Goal: Understand process/instructions: Learn how to perform a task or action

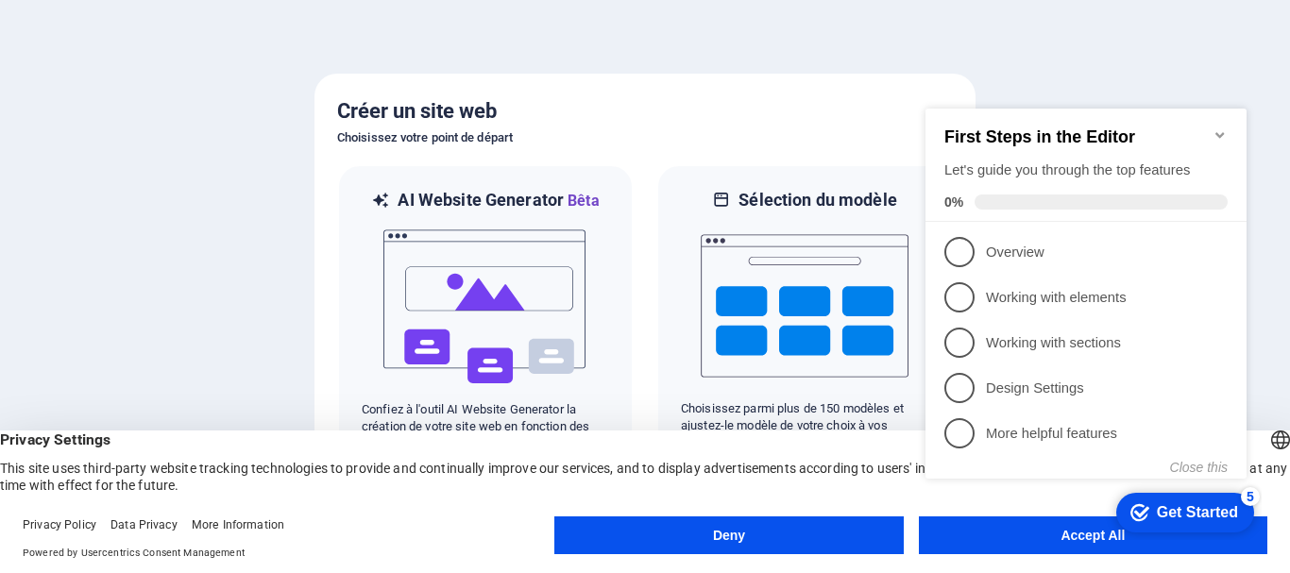
click at [1017, 540] on appcues-checklist "Contextual help checklist present on screen" at bounding box center [1090, 313] width 344 height 464
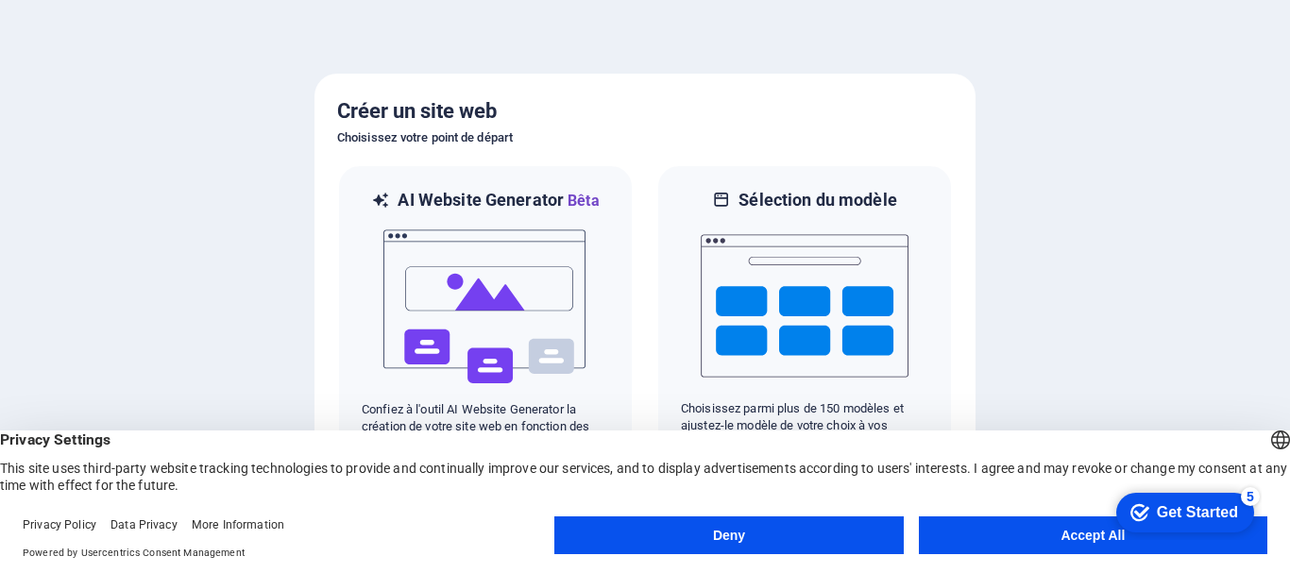
click at [1200, 540] on div "checkmark Get Started 5 First Steps in the Editor Let's guide you through the t…" at bounding box center [1181, 511] width 160 height 57
click at [1053, 533] on button "Accept All" at bounding box center [1093, 535] width 348 height 38
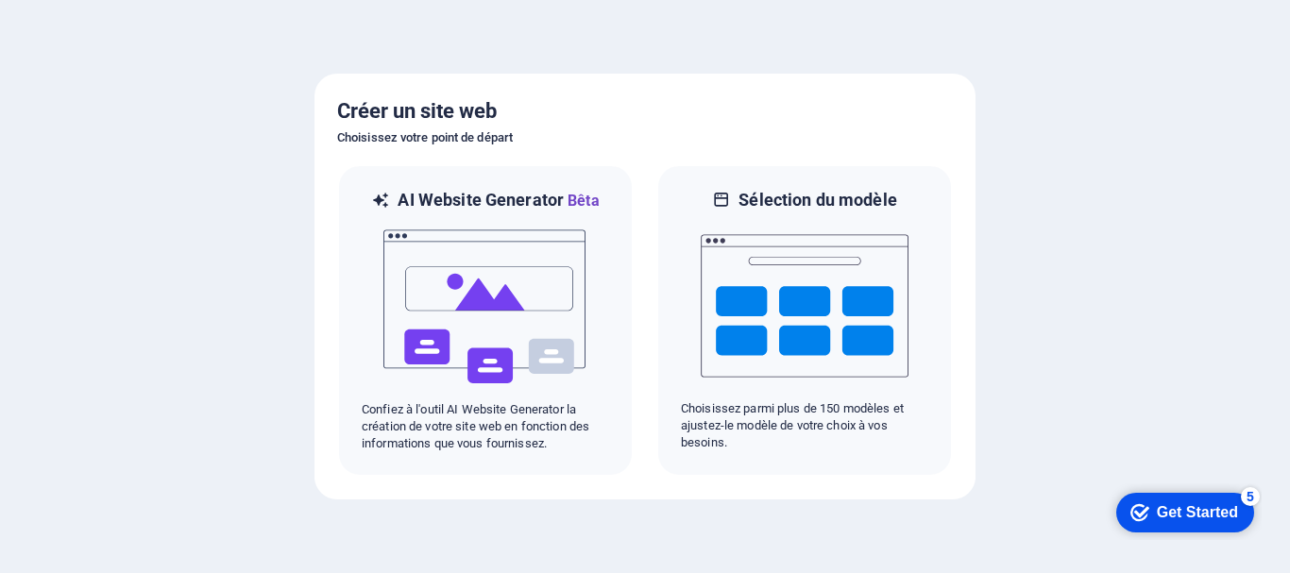
click at [1167, 510] on div "Get Started" at bounding box center [1197, 512] width 81 height 17
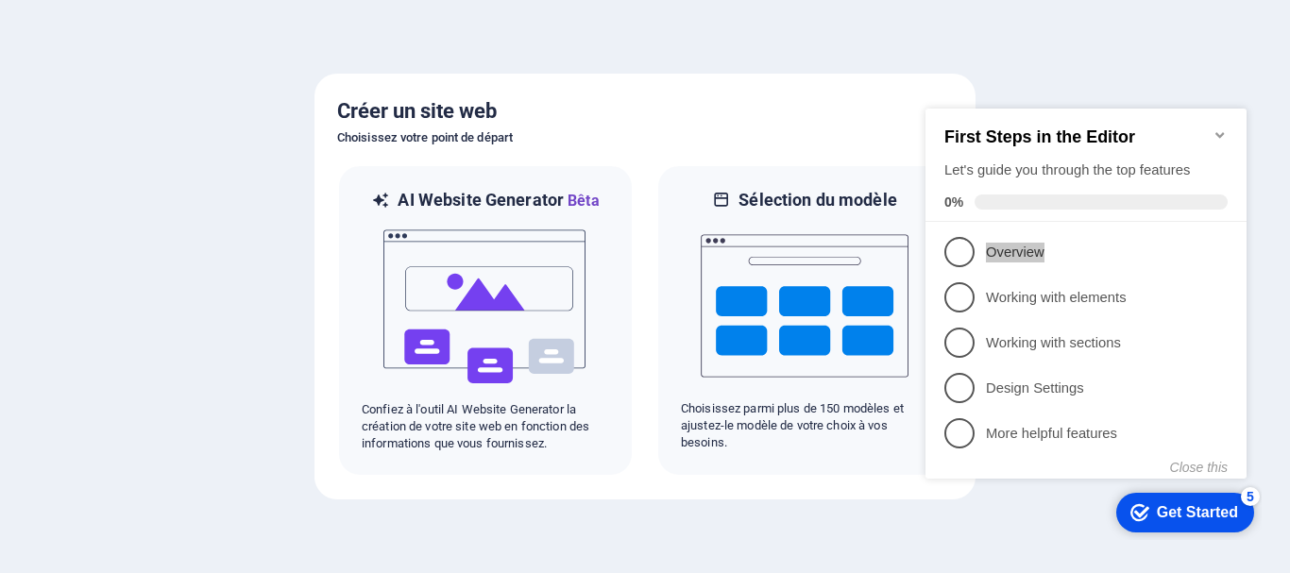
drag, startPoint x: 1092, startPoint y: 241, endPoint x: 979, endPoint y: 245, distance: 113.4
click at [978, 245] on link "1 Overview - incomplete" at bounding box center [1085, 252] width 283 height 30
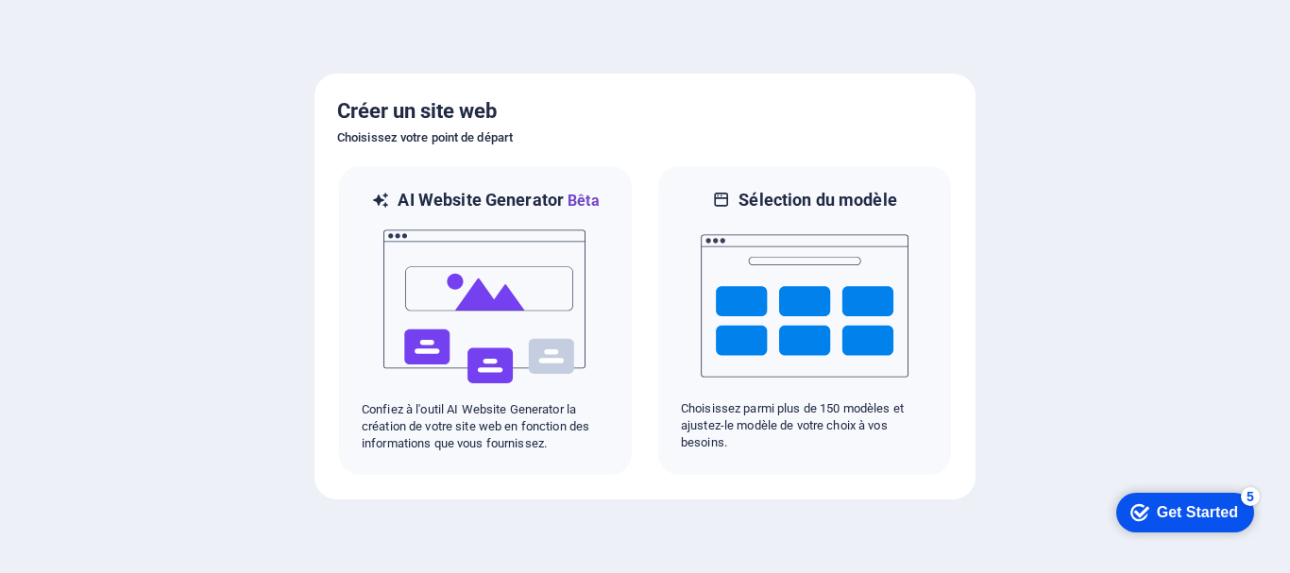
click at [1184, 515] on div "Get Started" at bounding box center [1197, 512] width 81 height 17
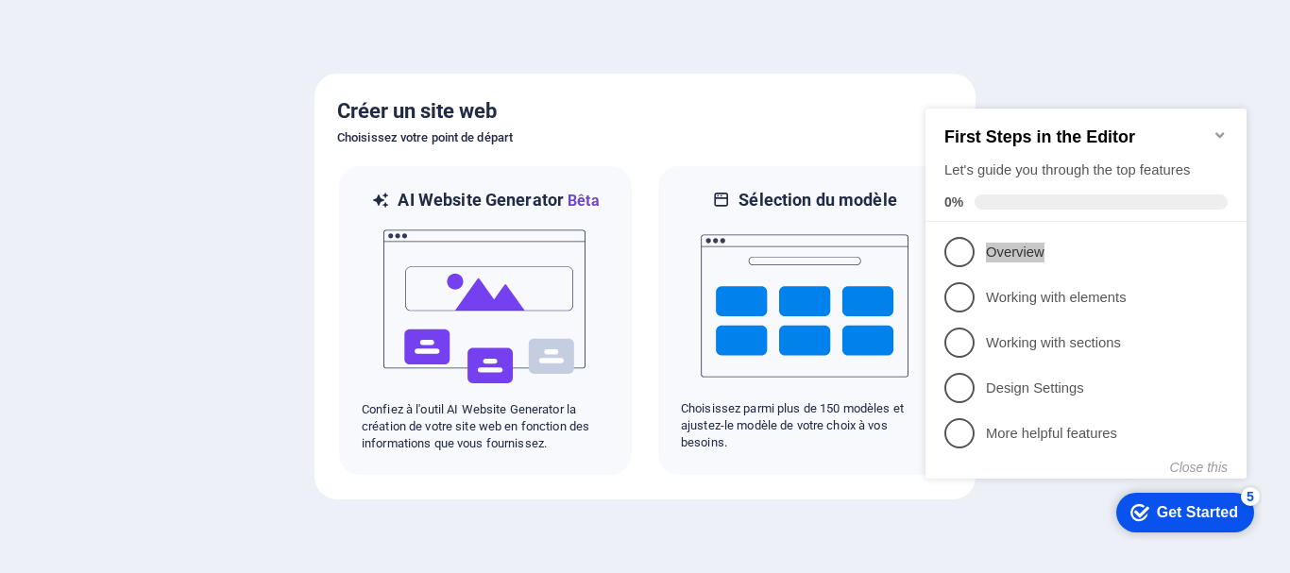
drag, startPoint x: 1090, startPoint y: 249, endPoint x: 971, endPoint y: 261, distance: 119.5
click at [971, 261] on link "1 Overview - incomplete" at bounding box center [1085, 252] width 283 height 30
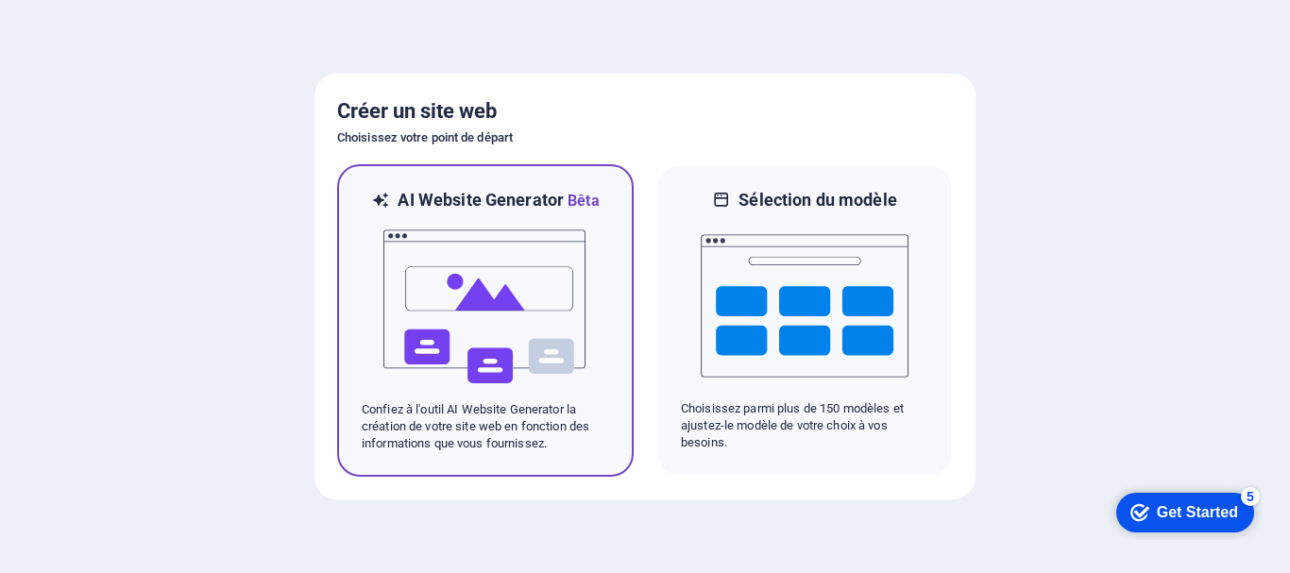
click at [510, 340] on img at bounding box center [485, 306] width 208 height 189
